Goal: Check status: Check status

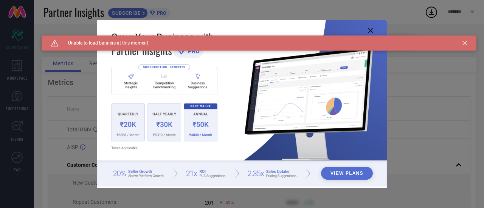
click at [466, 43] on icon at bounding box center [464, 43] width 5 height 5
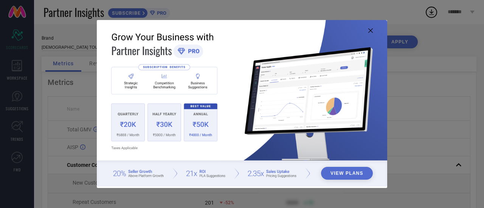
click at [369, 31] on icon at bounding box center [370, 30] width 5 height 5
